Goal: Transaction & Acquisition: Purchase product/service

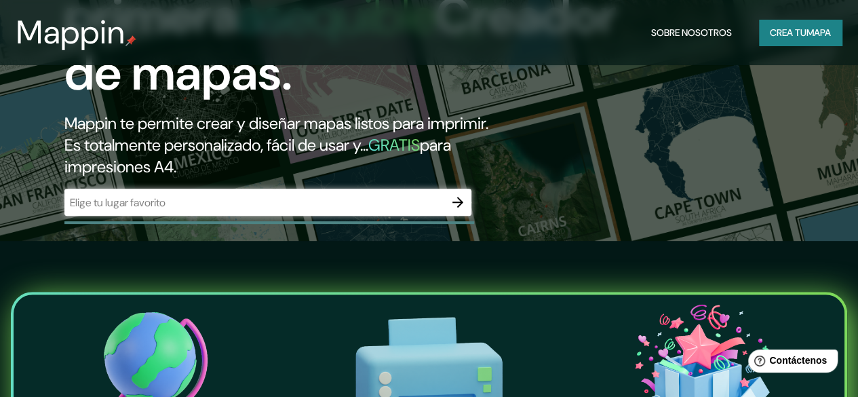
scroll to position [136, 0]
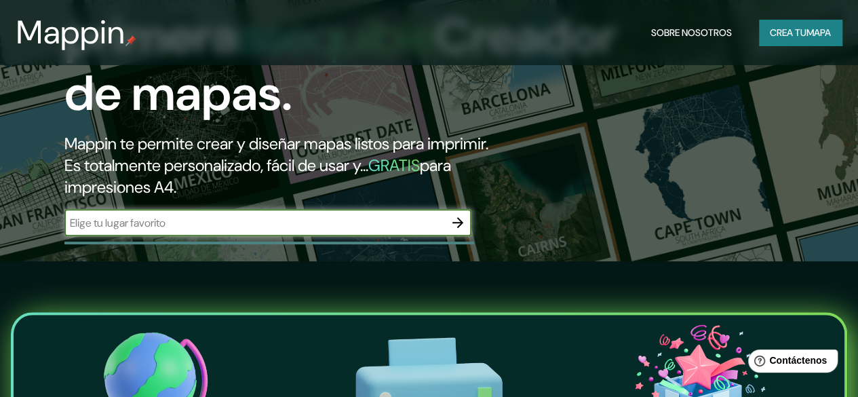
click at [250, 231] on input "text" at bounding box center [254, 223] width 380 height 16
type input "[PERSON_NAME]"
click at [454, 231] on icon "button" at bounding box center [458, 222] width 16 height 16
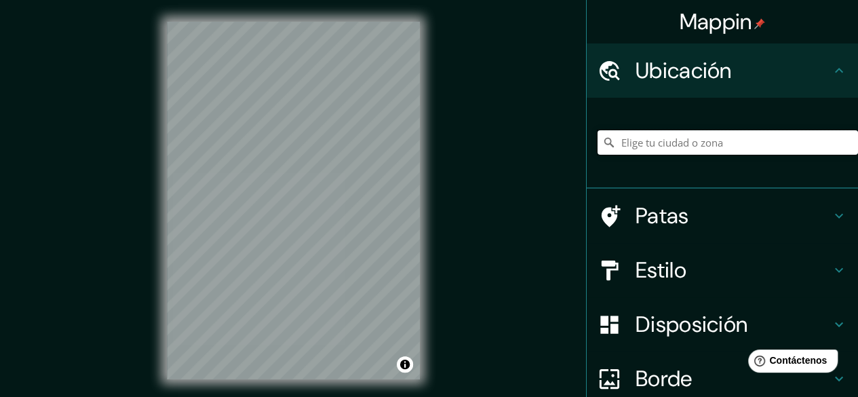
click at [652, 142] on input "Elige tu ciudad o zona" at bounding box center [728, 142] width 260 height 24
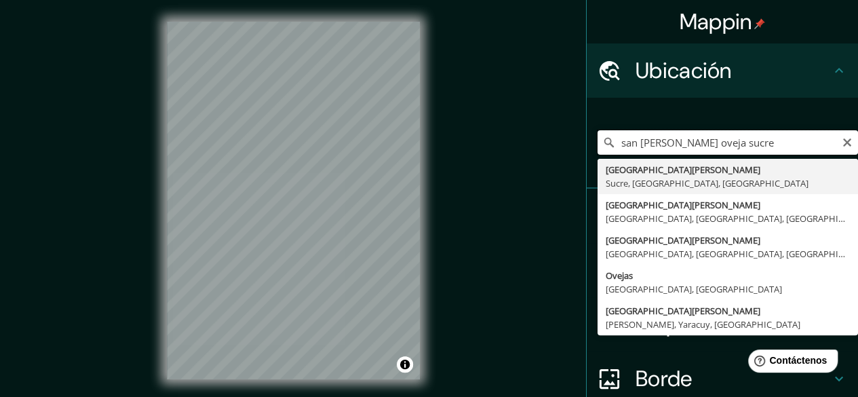
click at [734, 144] on input "san [PERSON_NAME] oveja sucre" at bounding box center [728, 142] width 260 height 24
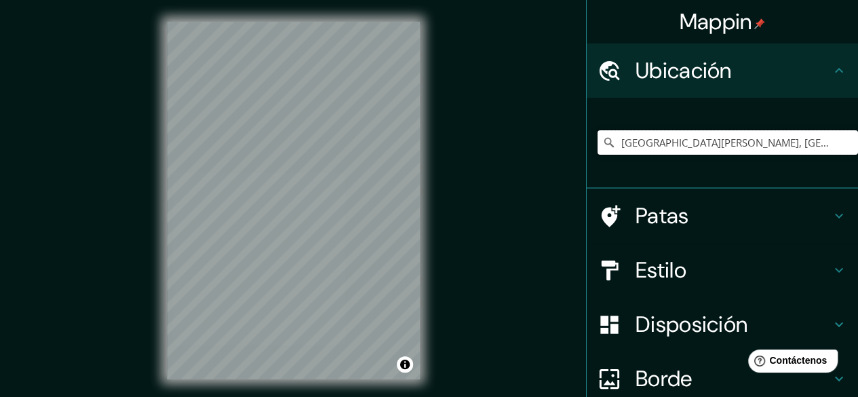
type input "[GEOGRAPHIC_DATA][PERSON_NAME], [GEOGRAPHIC_DATA], [GEOGRAPHIC_DATA], [GEOGRAPH…"
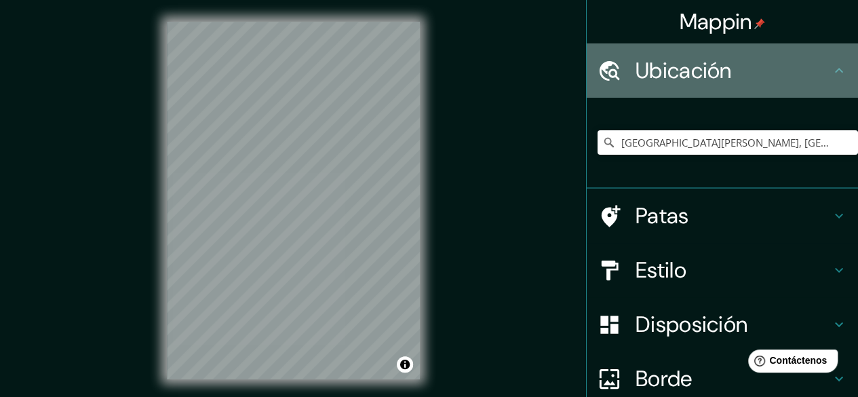
click at [817, 62] on h4 "Ubicación" at bounding box center [733, 70] width 195 height 27
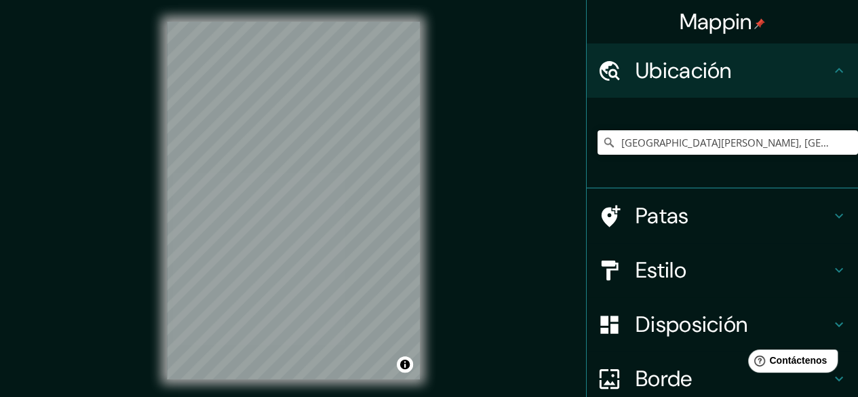
click at [817, 63] on h4 "Ubicación" at bounding box center [733, 70] width 195 height 27
click at [831, 65] on icon at bounding box center [839, 70] width 16 height 16
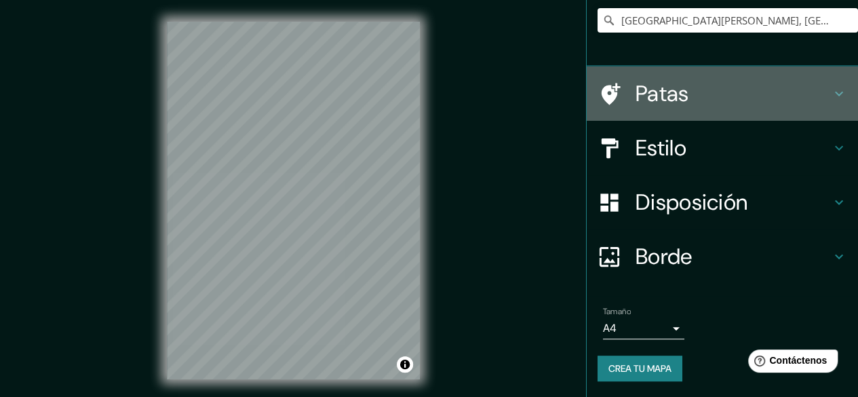
click at [671, 119] on div "Patas" at bounding box center [722, 93] width 271 height 54
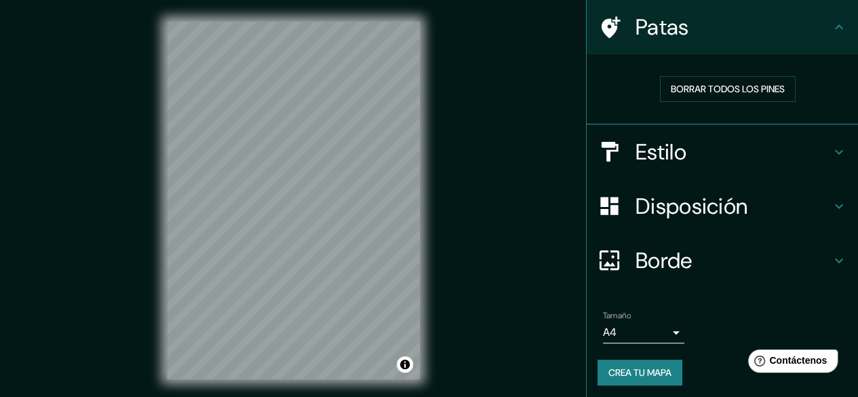
scroll to position [99, 0]
click at [653, 157] on font "Estilo" at bounding box center [661, 152] width 51 height 28
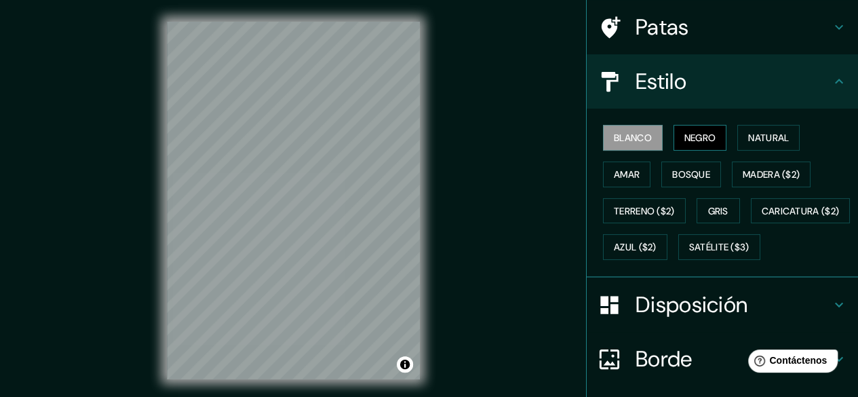
click at [684, 133] on font "Negro" at bounding box center [700, 138] width 32 height 12
click at [614, 178] on font "Amar" at bounding box center [627, 174] width 26 height 12
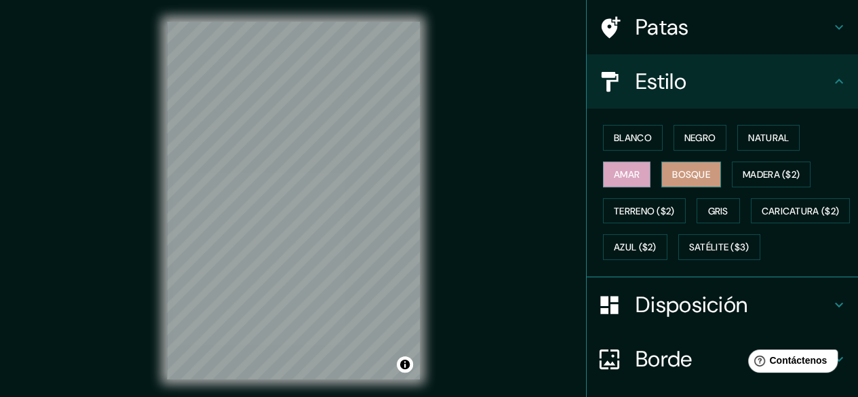
click at [677, 172] on font "Bosque" at bounding box center [691, 174] width 38 height 12
click at [763, 173] on font "Madera ($2)" at bounding box center [771, 174] width 57 height 12
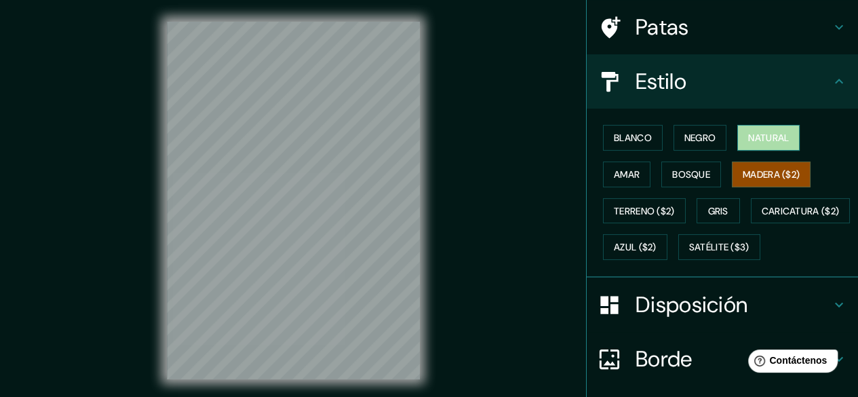
click at [755, 142] on font "Natural" at bounding box center [768, 138] width 41 height 12
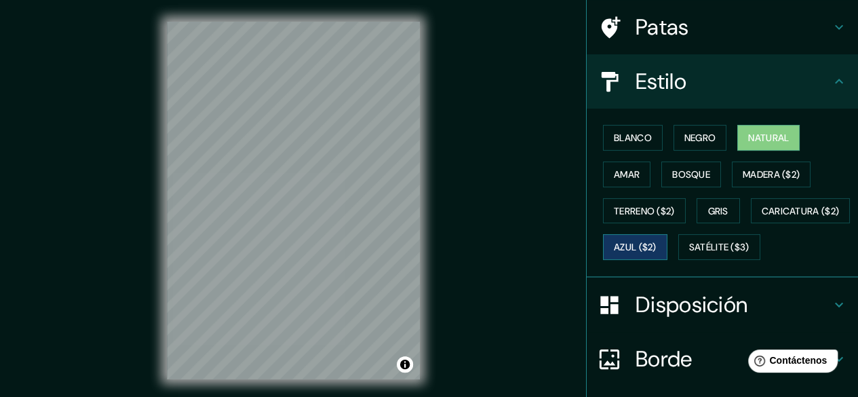
click at [657, 238] on font "Azul ($2)" at bounding box center [635, 247] width 43 height 18
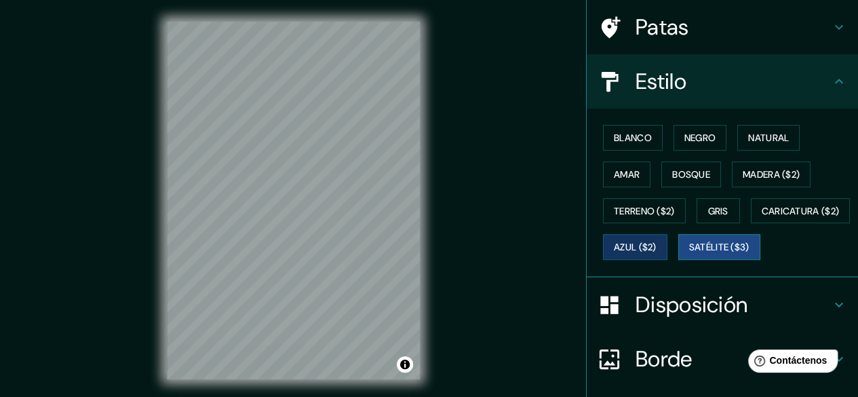
click at [689, 254] on font "Satélite ($3)" at bounding box center [719, 247] width 60 height 12
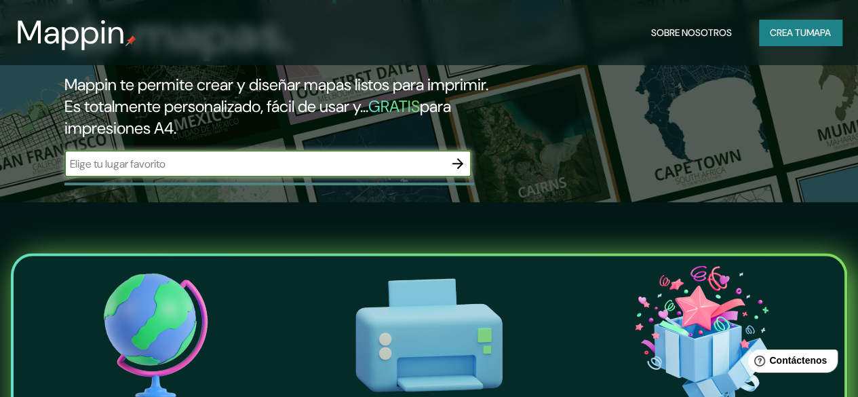
scroll to position [271, 0]
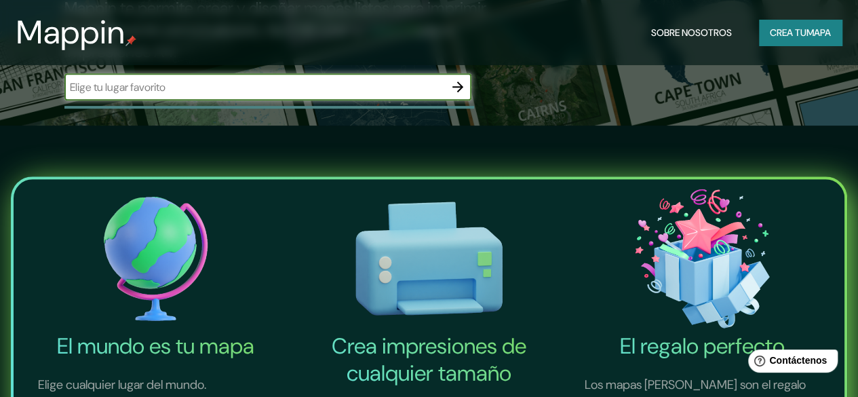
click at [441, 95] on input "text" at bounding box center [254, 87] width 380 height 16
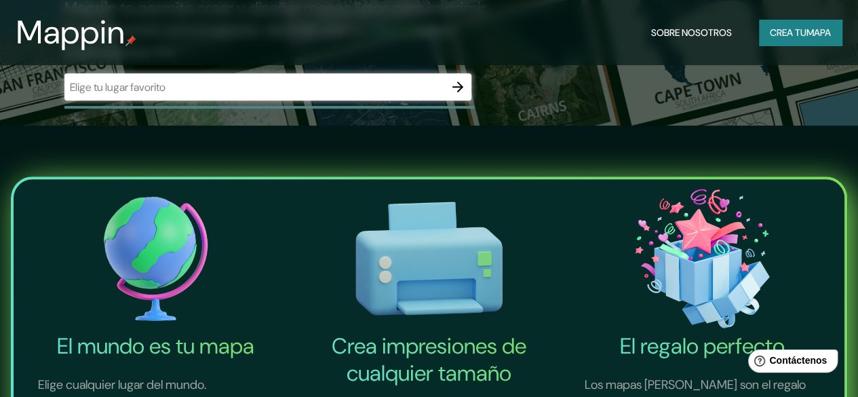
click at [200, 97] on div "​" at bounding box center [267, 86] width 407 height 27
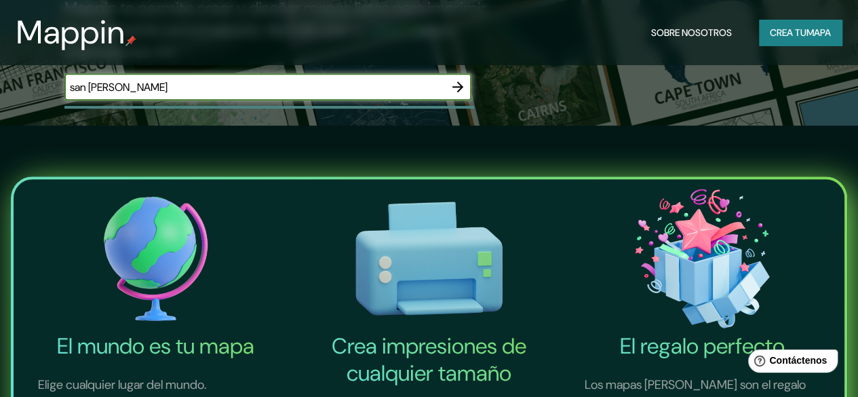
type input "san [PERSON_NAME]"
click at [467, 100] on button "button" at bounding box center [457, 86] width 27 height 27
